Goal: Task Accomplishment & Management: Use online tool/utility

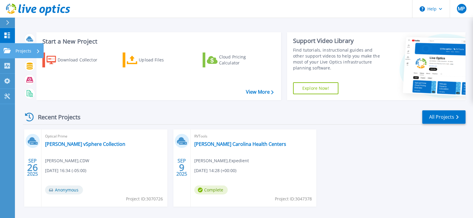
click at [29, 50] on p "Projects" at bounding box center [24, 51] width 16 height 16
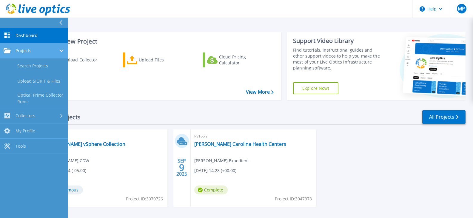
click at [27, 51] on span "Projects" at bounding box center [24, 50] width 16 height 5
click at [61, 48] on div at bounding box center [61, 50] width 5 height 5
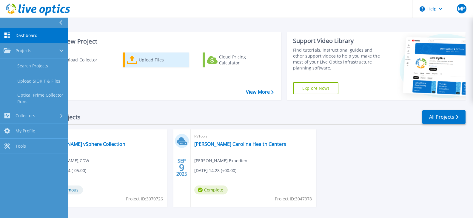
click at [149, 59] on div "Upload Files" at bounding box center [163, 60] width 48 height 12
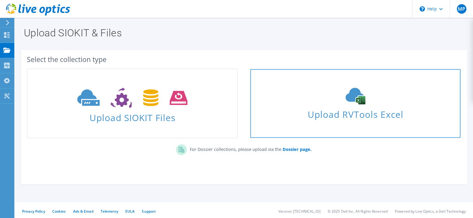
click at [358, 119] on span "Upload RVTools Excel" at bounding box center [355, 113] width 210 height 13
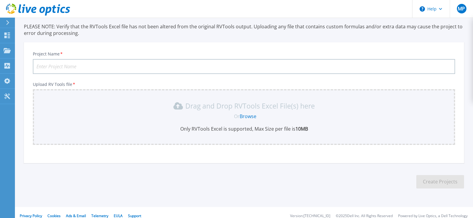
scroll to position [46, 0]
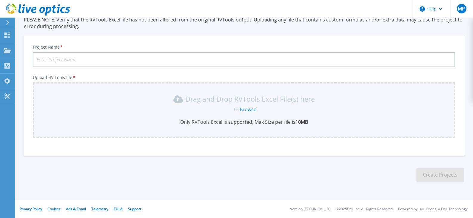
click at [50, 61] on input "Project Name *" at bounding box center [244, 59] width 422 height 15
type input "AOC"
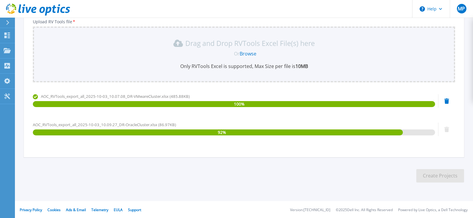
scroll to position [103, 0]
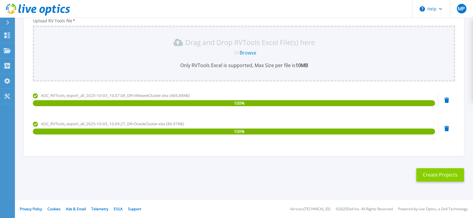
click at [446, 172] on button "Create Projects" at bounding box center [440, 174] width 48 height 13
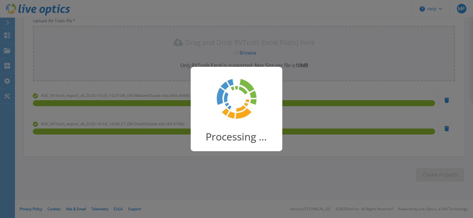
scroll to position [65, 0]
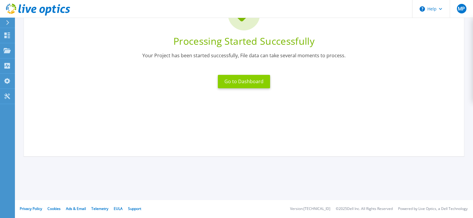
click at [247, 79] on button "Go to Dashboard" at bounding box center [244, 81] width 52 height 13
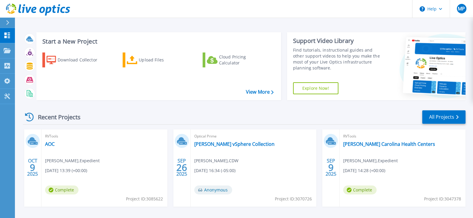
click at [121, 159] on div "RVTools AOC [PERSON_NAME] , Expedient [DATE] 13:39 (+00:00) Complete Project ID…" at bounding box center [104, 168] width 126 height 77
click at [50, 144] on link "AOC" at bounding box center [50, 144] width 10 height 6
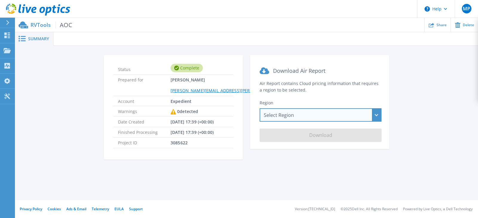
click at [296, 115] on div "Select Region [GEOGRAPHIC_DATA] ([GEOGRAPHIC_DATA]) [GEOGRAPHIC_DATA] ([GEOGRAP…" at bounding box center [320, 114] width 122 height 13
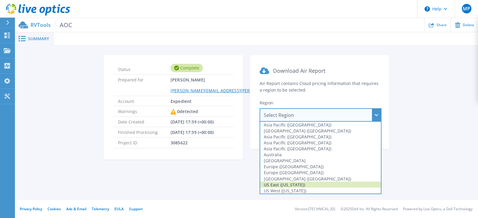
click at [288, 185] on div "US East ([US_STATE])" at bounding box center [320, 185] width 121 height 6
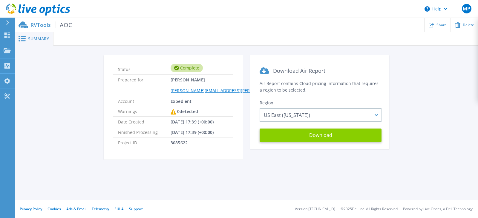
click at [306, 136] on button "Download" at bounding box center [320, 135] width 122 height 13
